Goal: Navigation & Orientation: Find specific page/section

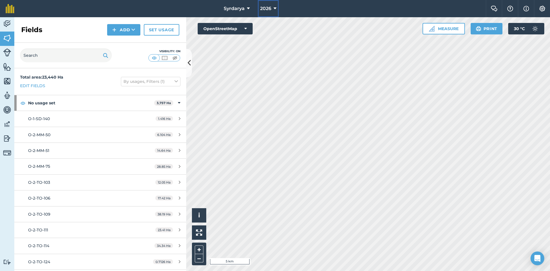
click at [272, 10] on button "2026" at bounding box center [268, 8] width 21 height 17
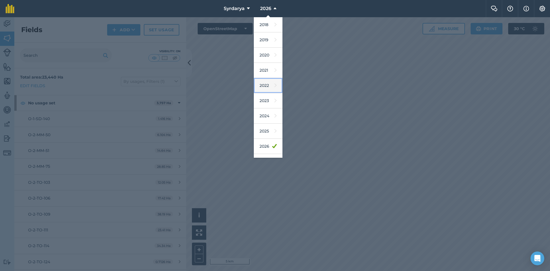
click at [266, 89] on link "2022" at bounding box center [268, 85] width 29 height 15
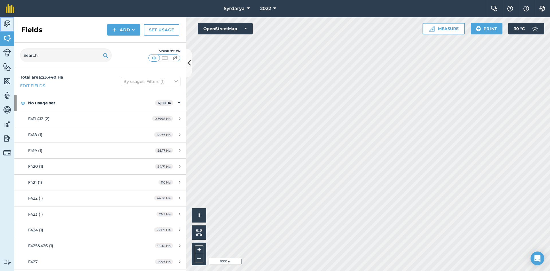
click at [2, 21] on link "Activity" at bounding box center [7, 24] width 14 height 14
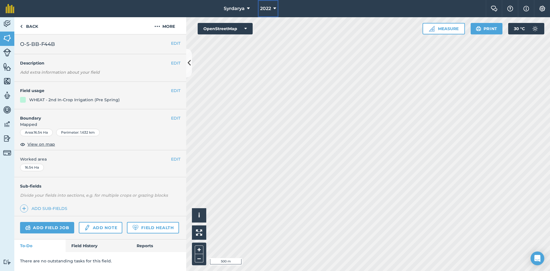
click at [269, 12] on span "2022" at bounding box center [265, 8] width 11 height 7
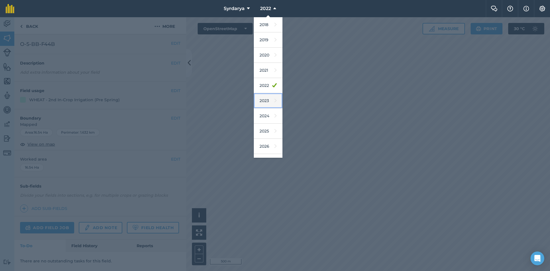
click at [269, 98] on link "2023" at bounding box center [268, 100] width 29 height 15
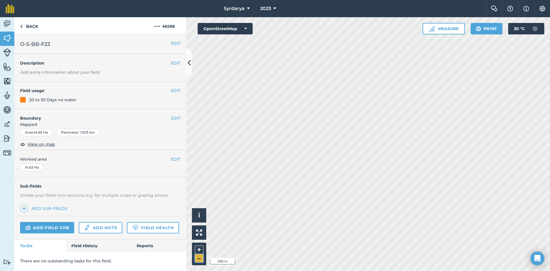
click at [198, 262] on button "–" at bounding box center [199, 258] width 9 height 8
click at [200, 248] on button "+" at bounding box center [199, 249] width 9 height 9
click at [264, 7] on span "2023" at bounding box center [265, 8] width 11 height 7
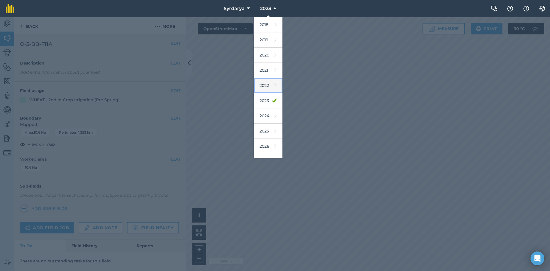
click at [267, 86] on link "2022" at bounding box center [268, 85] width 29 height 15
